Goal: Task Accomplishment & Management: Manage account settings

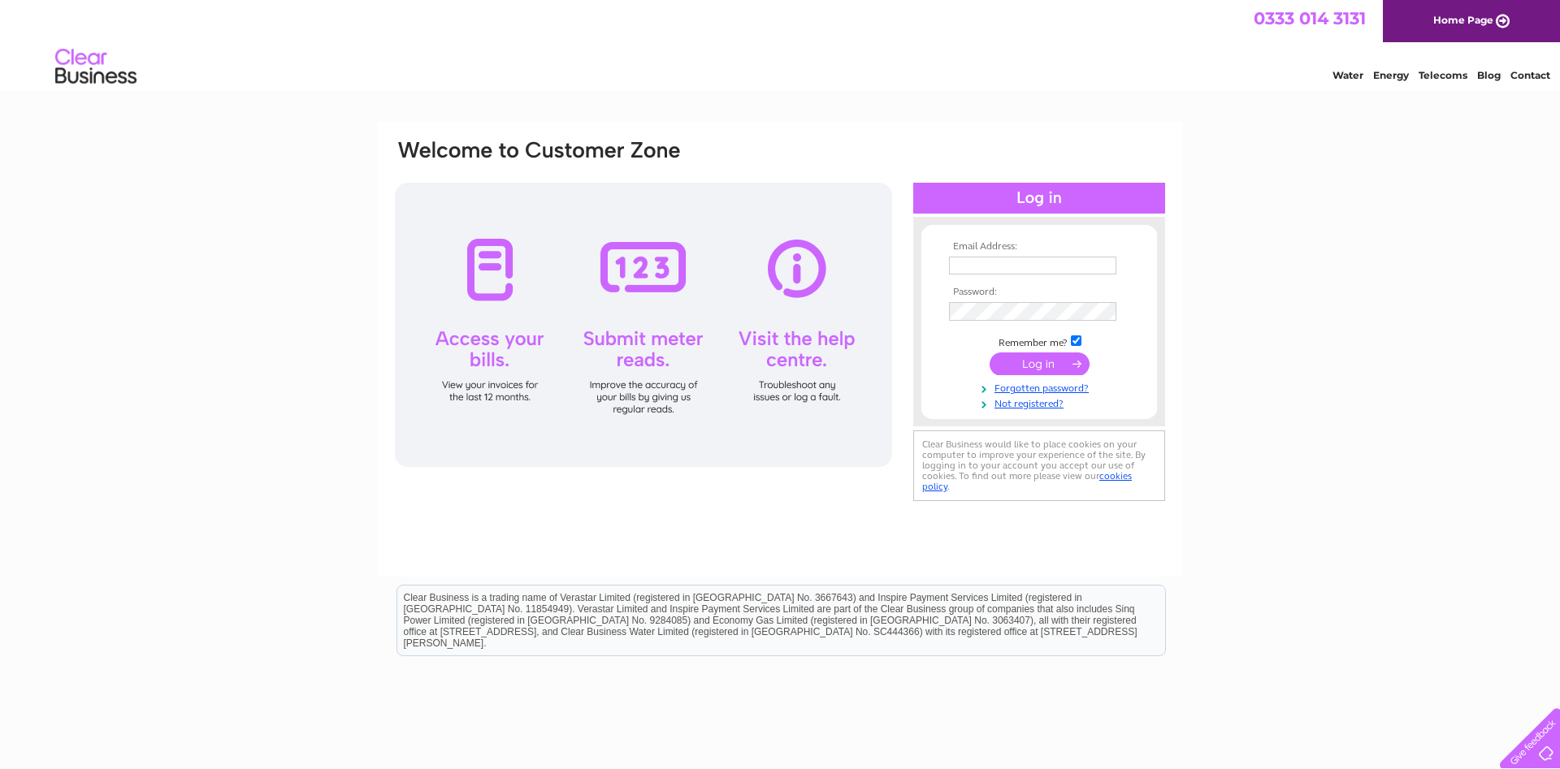
click at [979, 262] on input "text" at bounding box center [1032, 266] width 167 height 18
type input "tom@proagri.co.uk"
click at [1028, 370] on input "submit" at bounding box center [1039, 365] width 100 height 23
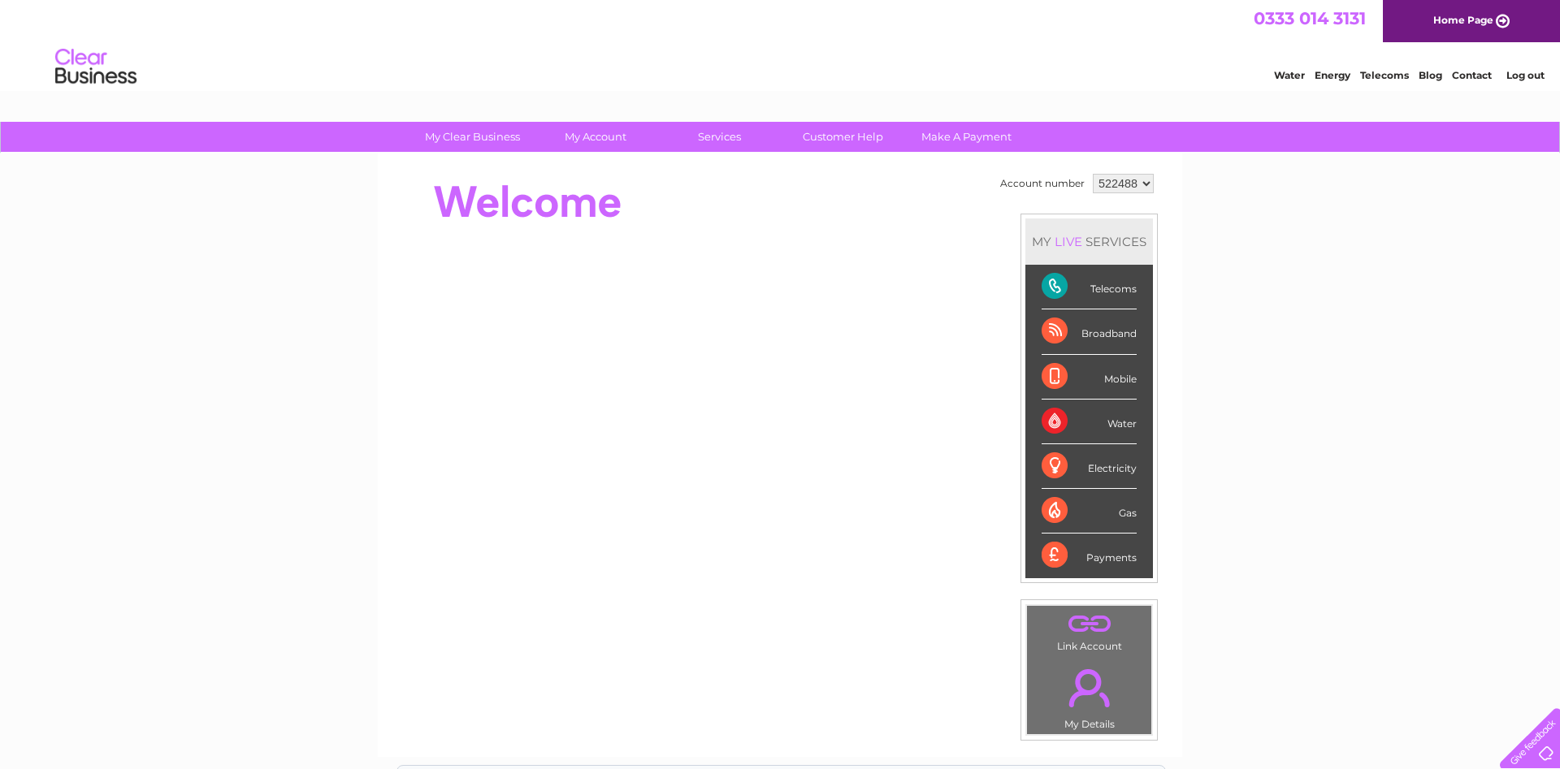
click at [1096, 292] on div "Telecoms" at bounding box center [1088, 287] width 95 height 45
click at [1050, 279] on div "Telecoms" at bounding box center [1088, 287] width 95 height 45
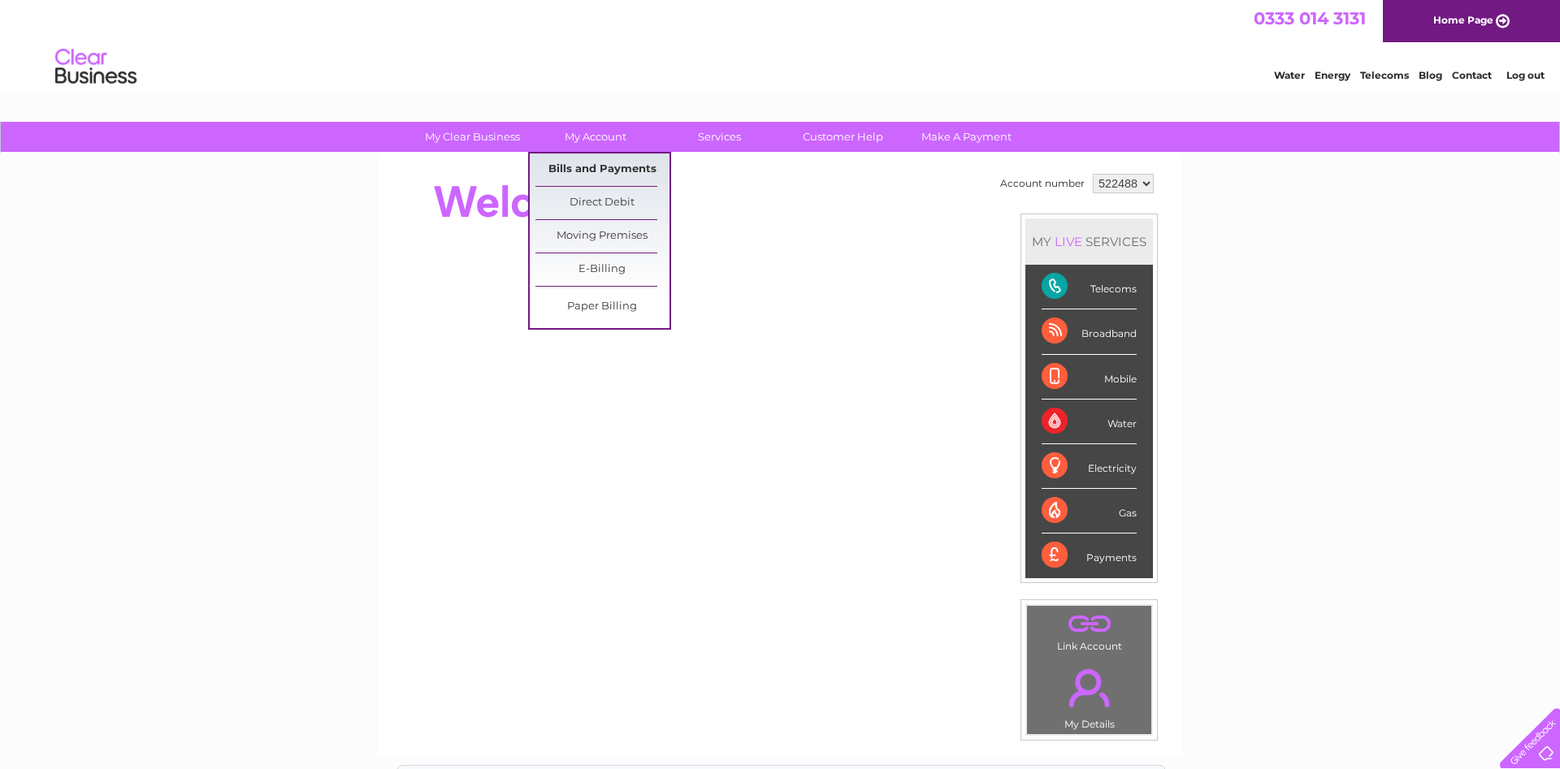
click at [604, 178] on link "Bills and Payments" at bounding box center [602, 170] width 134 height 32
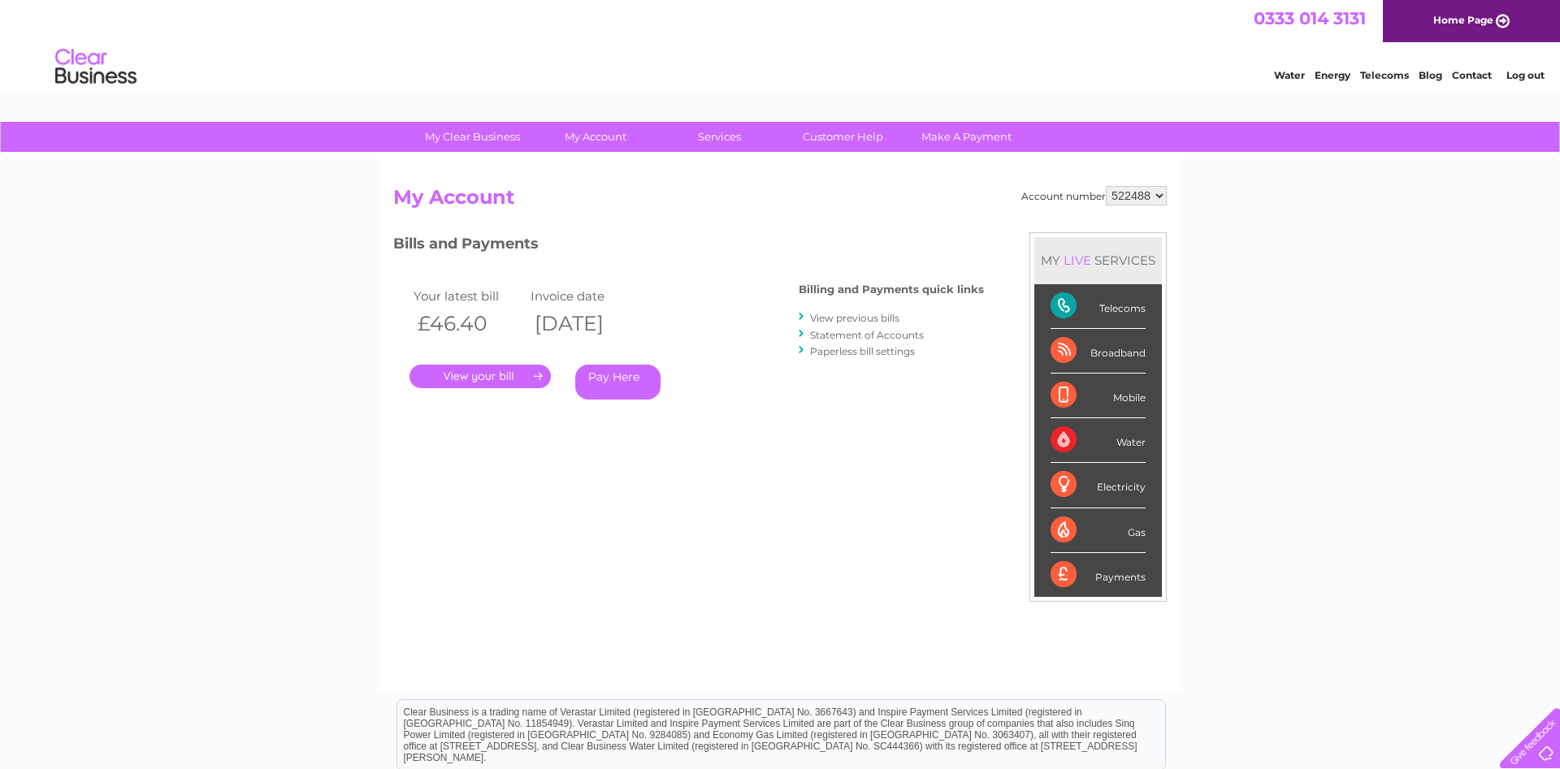
click at [839, 321] on link "View previous bills" at bounding box center [854, 318] width 89 height 12
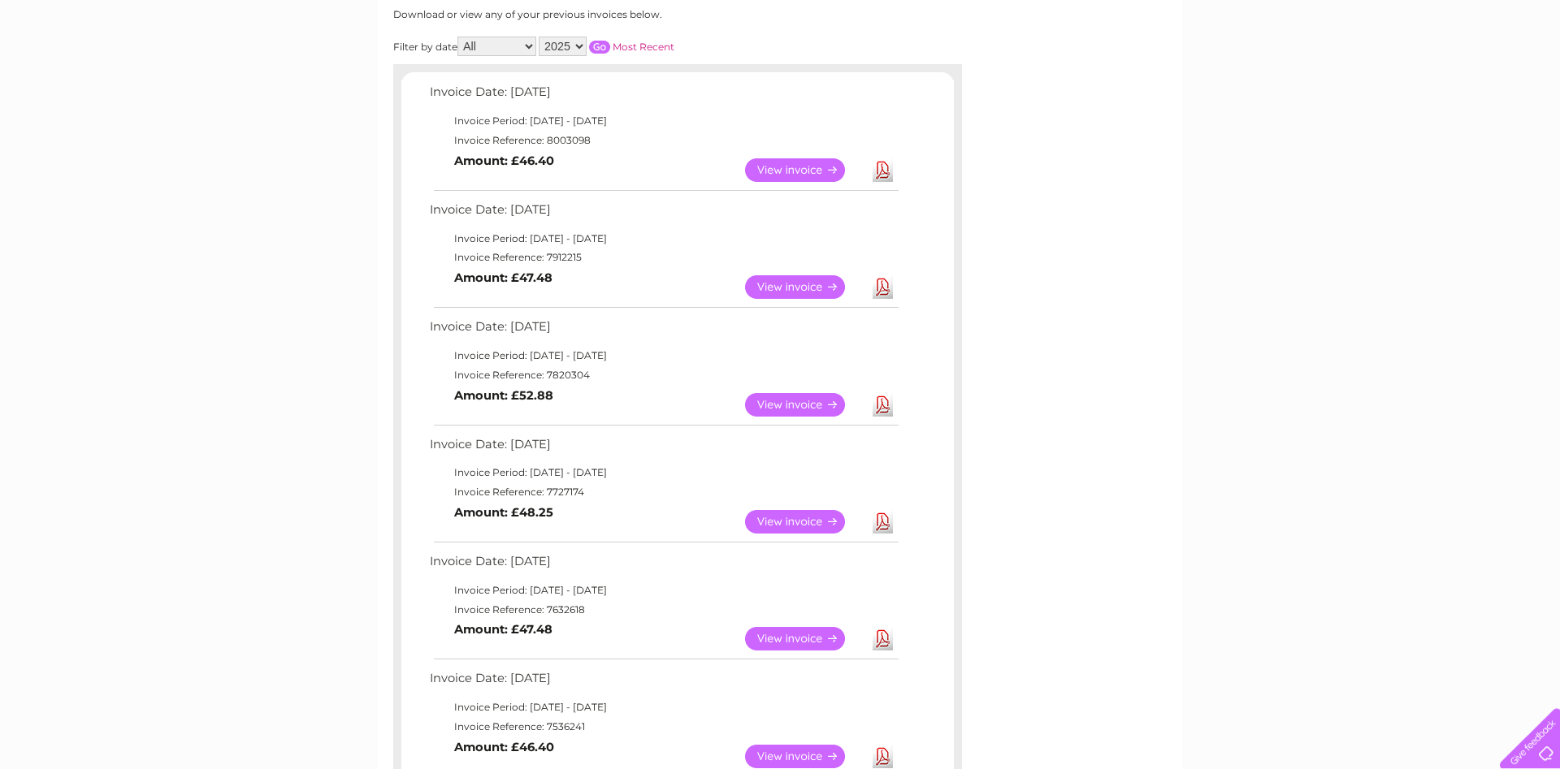
scroll to position [331, 0]
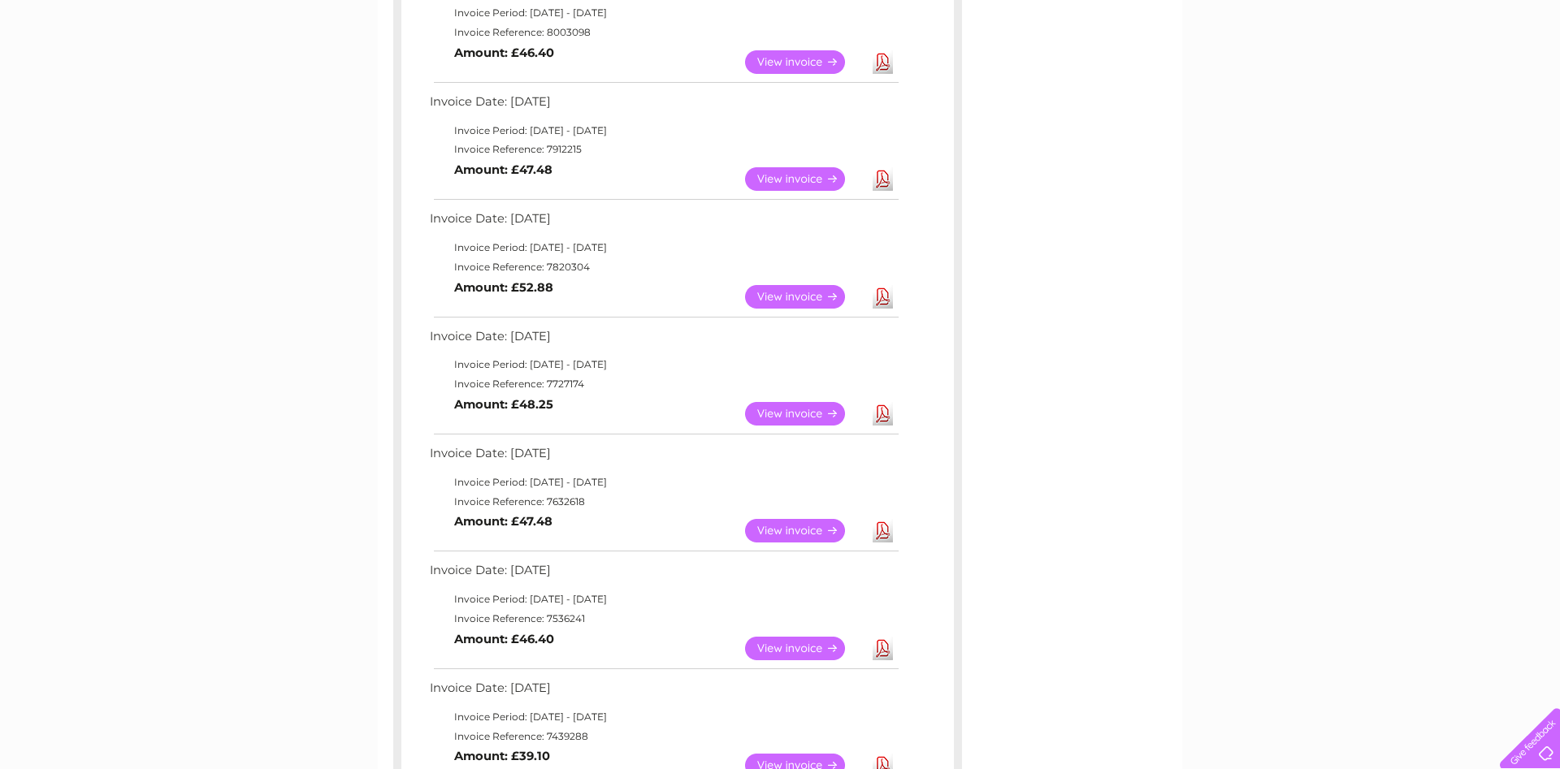
click at [825, 528] on link "View" at bounding box center [804, 531] width 119 height 24
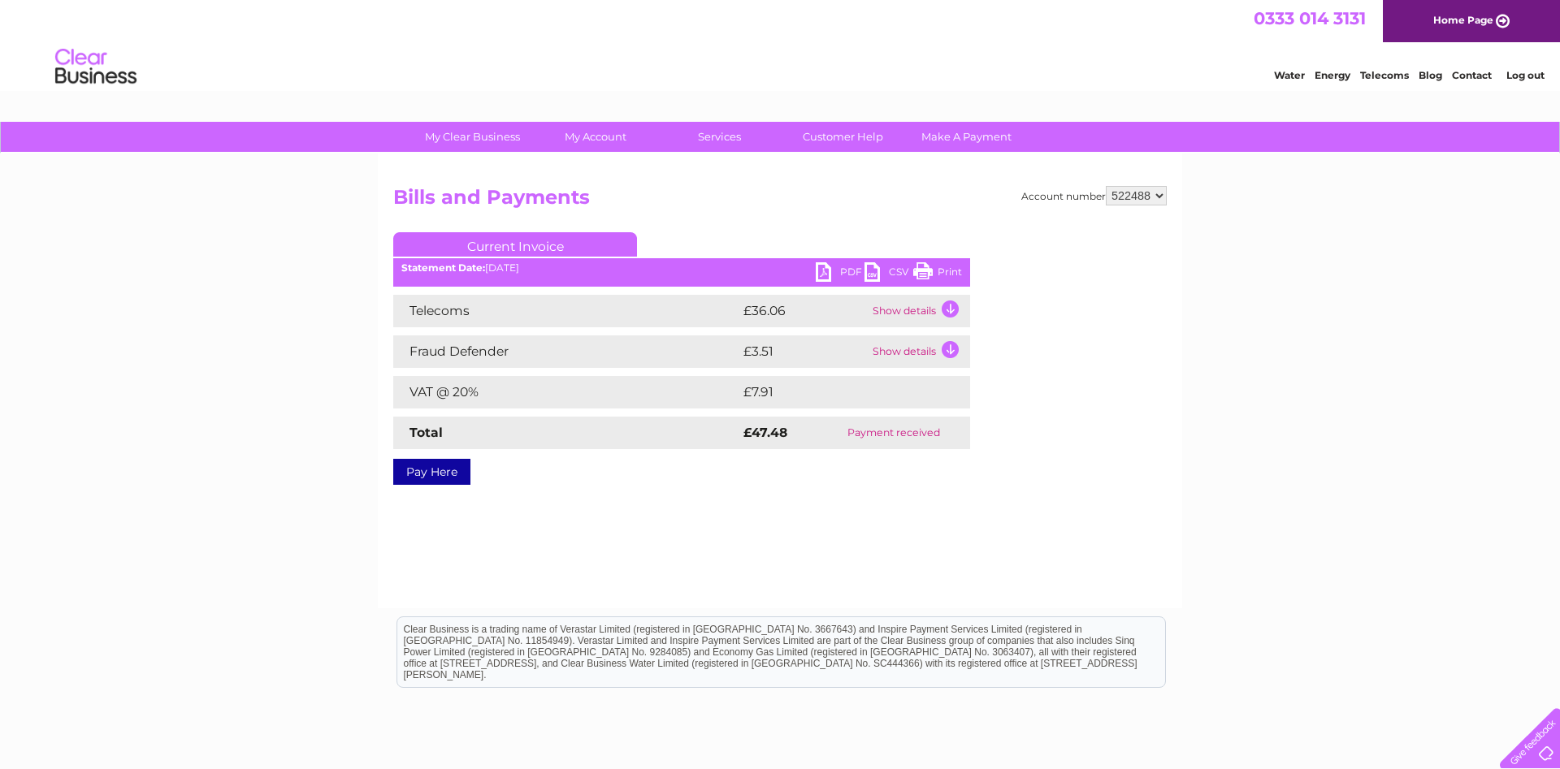
click at [829, 266] on link "PDF" at bounding box center [840, 274] width 49 height 24
click at [1523, 72] on link "Log out" at bounding box center [1525, 75] width 38 height 12
